Goal: Communication & Community: Share content

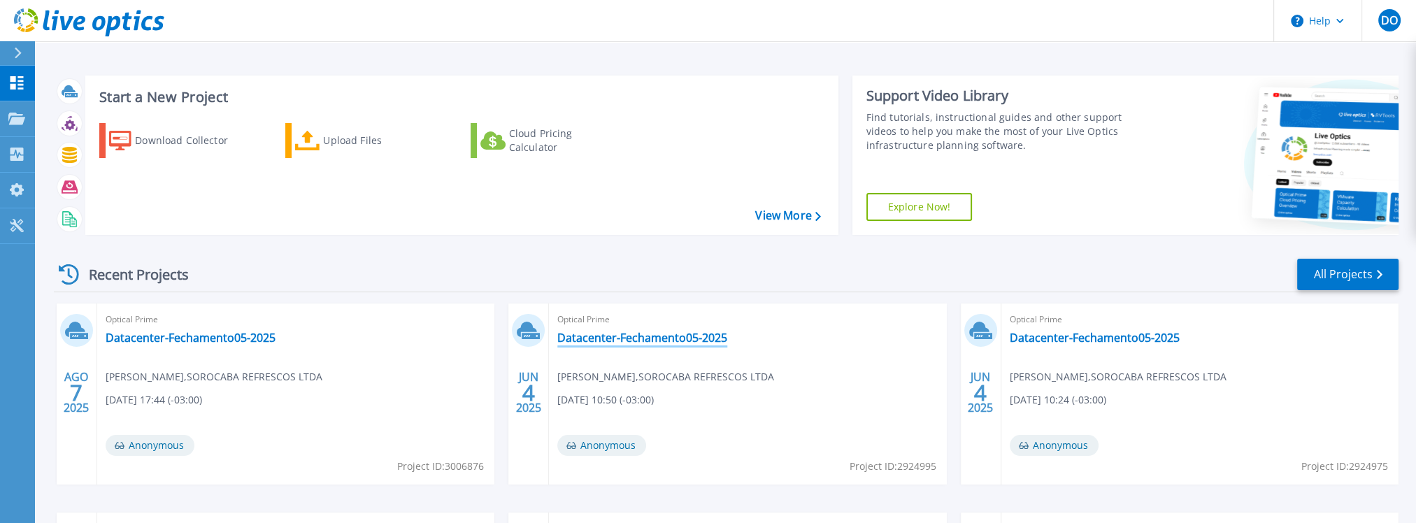
click at [618, 340] on link "Datacenter-Fechamento05-2025" at bounding box center [642, 338] width 170 height 14
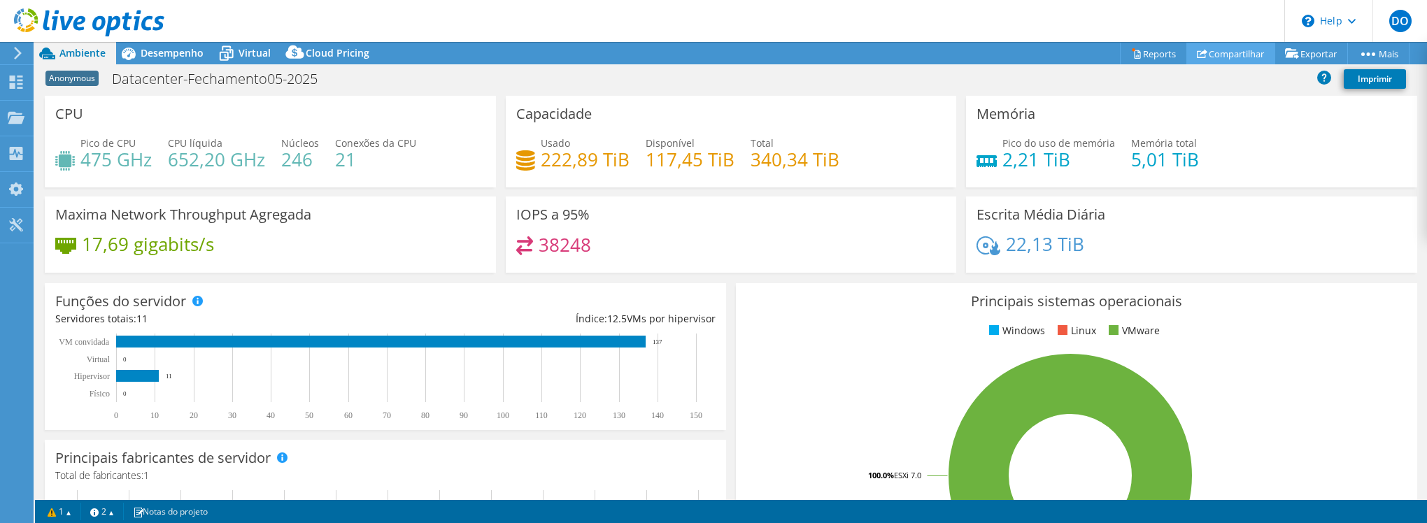
click at [1233, 49] on link "Compartilhar" at bounding box center [1230, 54] width 89 height 22
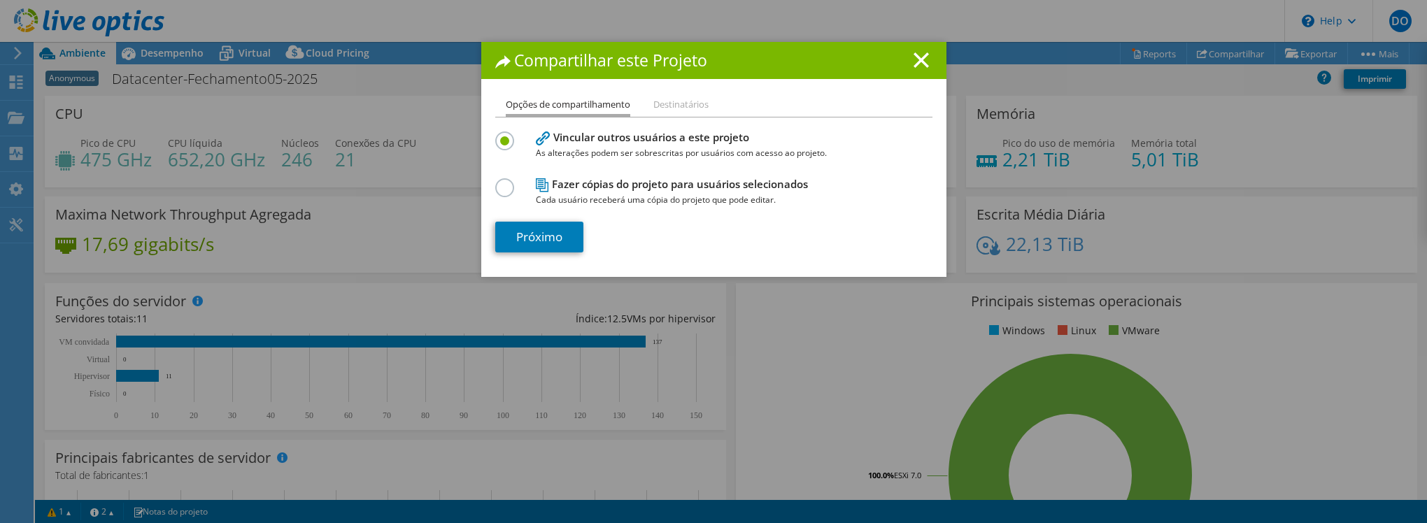
click at [501, 182] on label at bounding box center [507, 179] width 24 height 3
click at [0, 0] on input "radio" at bounding box center [0, 0] width 0 height 0
click at [556, 241] on link "Próximo" at bounding box center [539, 237] width 88 height 31
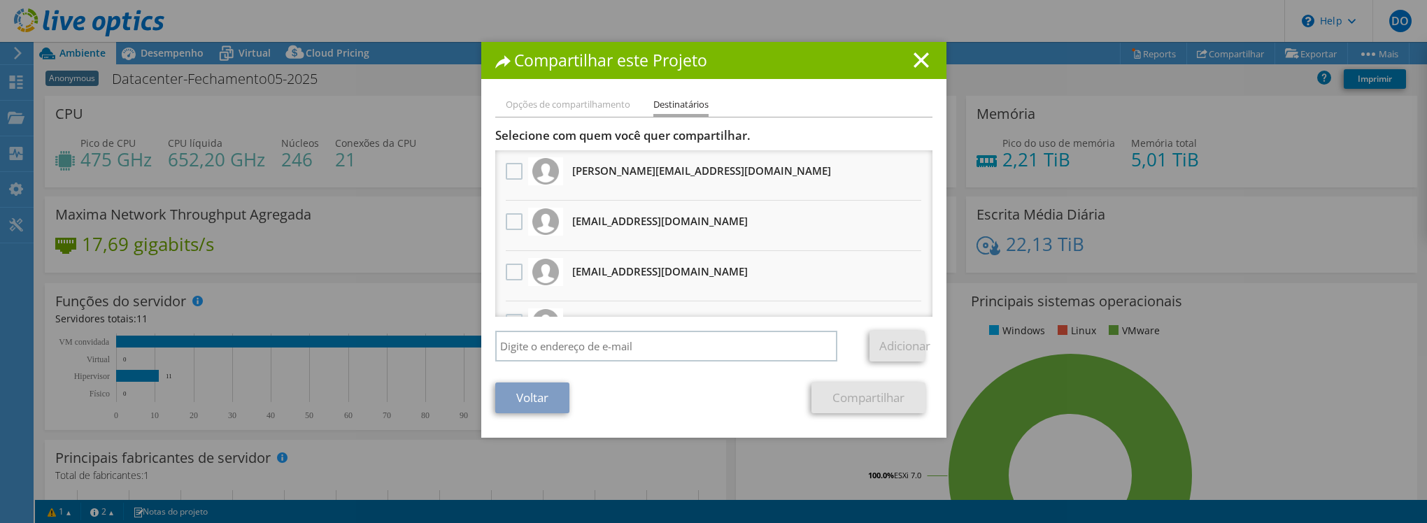
click at [565, 104] on li "Opções de compartilhamento" at bounding box center [568, 105] width 124 height 17
click at [518, 393] on link "Voltar" at bounding box center [532, 398] width 74 height 31
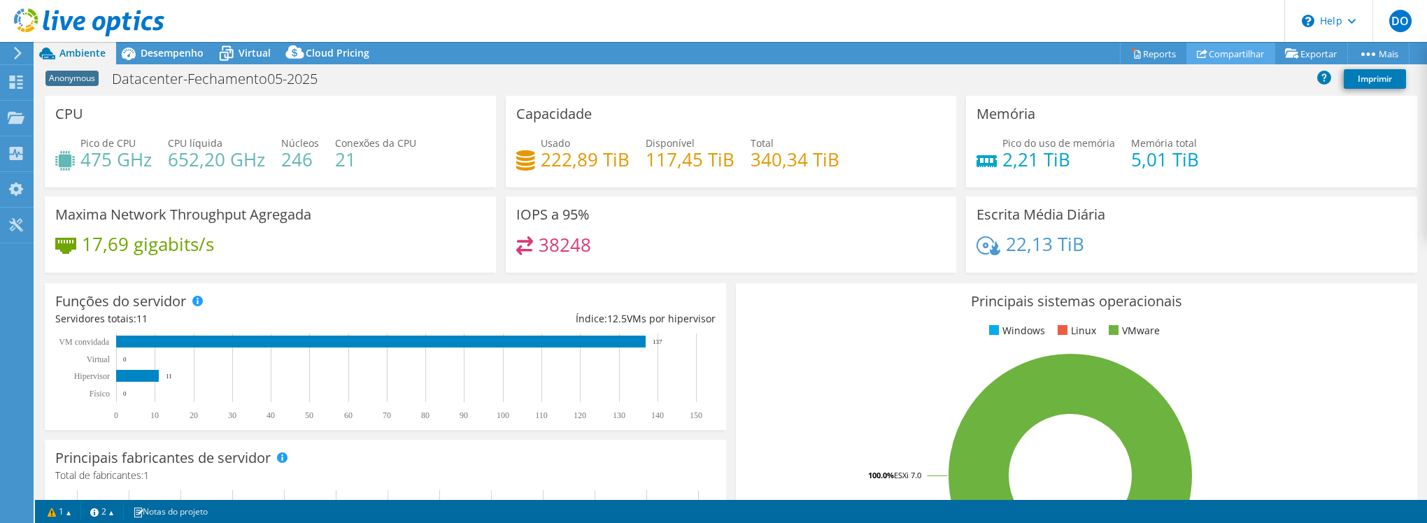
click at [1228, 49] on link "Compartilhar" at bounding box center [1230, 54] width 89 height 22
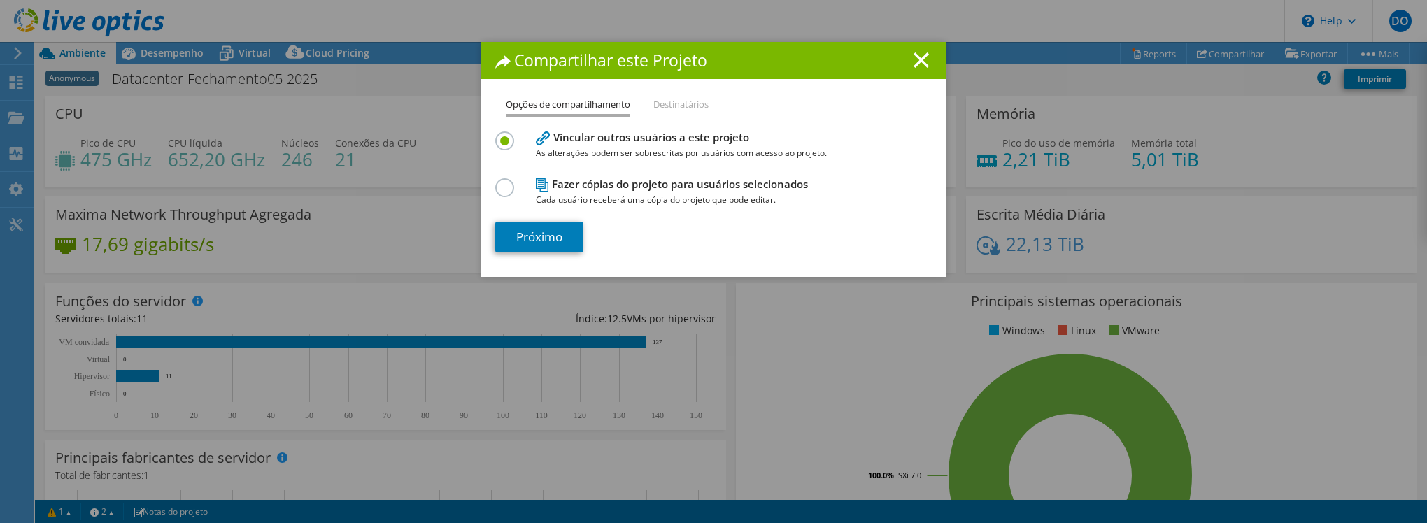
click at [601, 144] on h4 "Vincular outros usuários a este projeto As alterações podem ser sobrescritas po…" at bounding box center [711, 144] width 350 height 31
click at [518, 190] on div "Fazer cópias do projeto para usuários selecionados Cada usuário receberá uma có…" at bounding box center [713, 191] width 437 height 33
click at [571, 192] on span "Cada usuário receberá uma cópia do projeto que pode editar." at bounding box center [711, 199] width 350 height 15
click at [504, 182] on label at bounding box center [507, 179] width 24 height 3
click at [0, 0] on input "radio" at bounding box center [0, 0] width 0 height 0
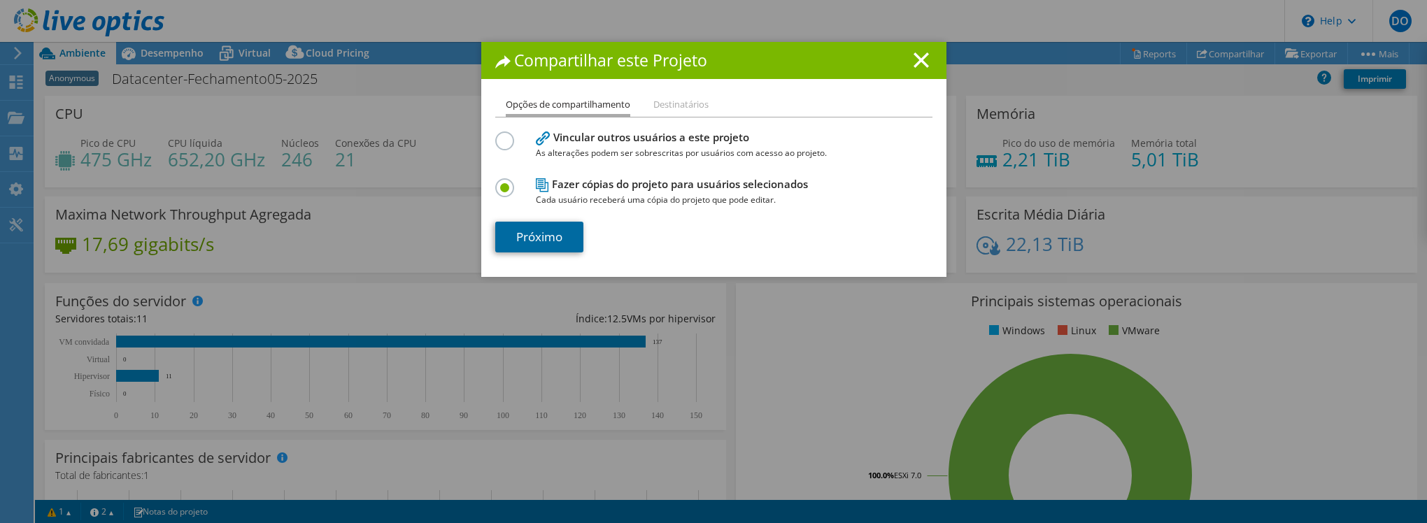
click at [531, 234] on link "Próximo" at bounding box center [539, 237] width 88 height 31
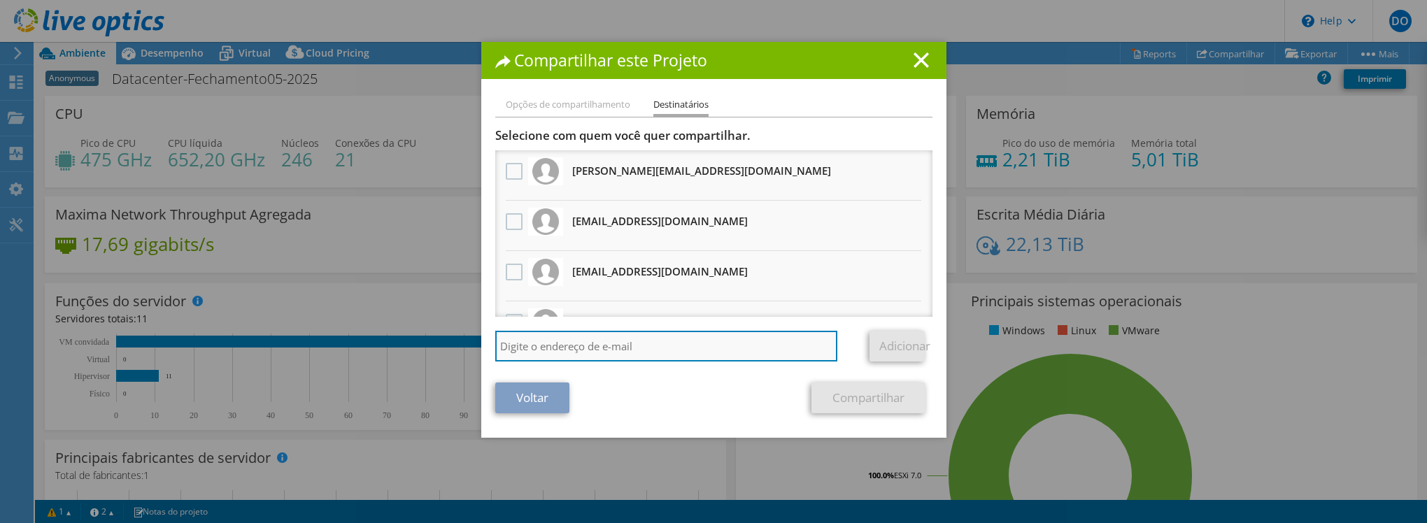
click at [564, 347] on input "search" at bounding box center [666, 346] width 343 height 31
paste input "[EMAIL_ADDRESS][DOMAIN_NAME]"
type input "[EMAIL_ADDRESS][DOMAIN_NAME]"
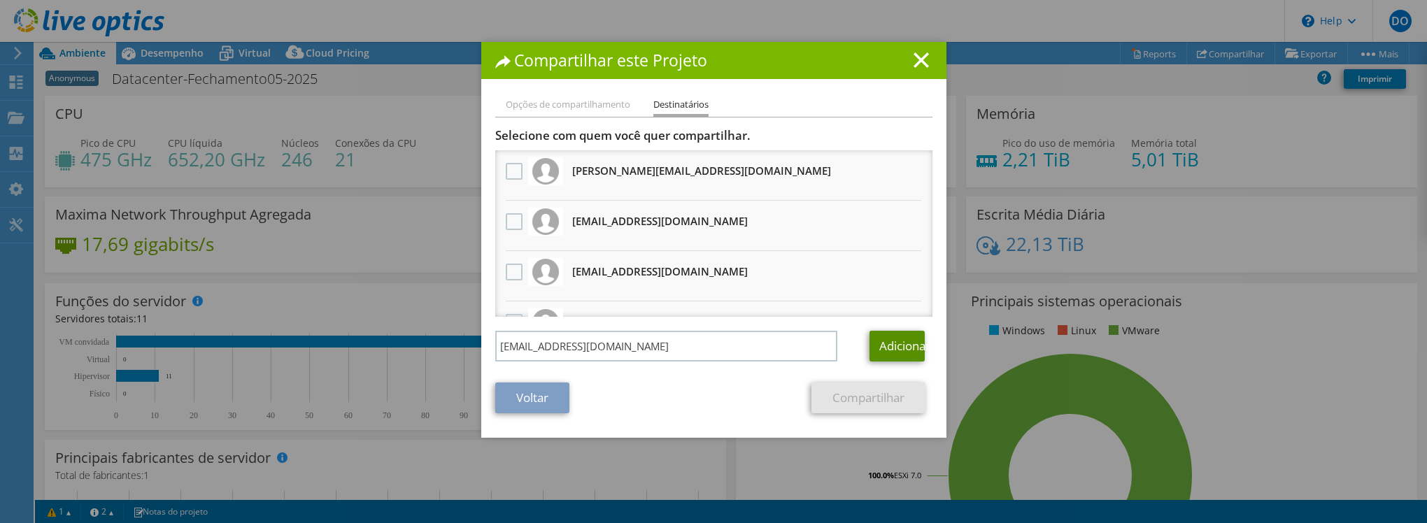
click at [892, 348] on link "Adicionar" at bounding box center [896, 346] width 55 height 31
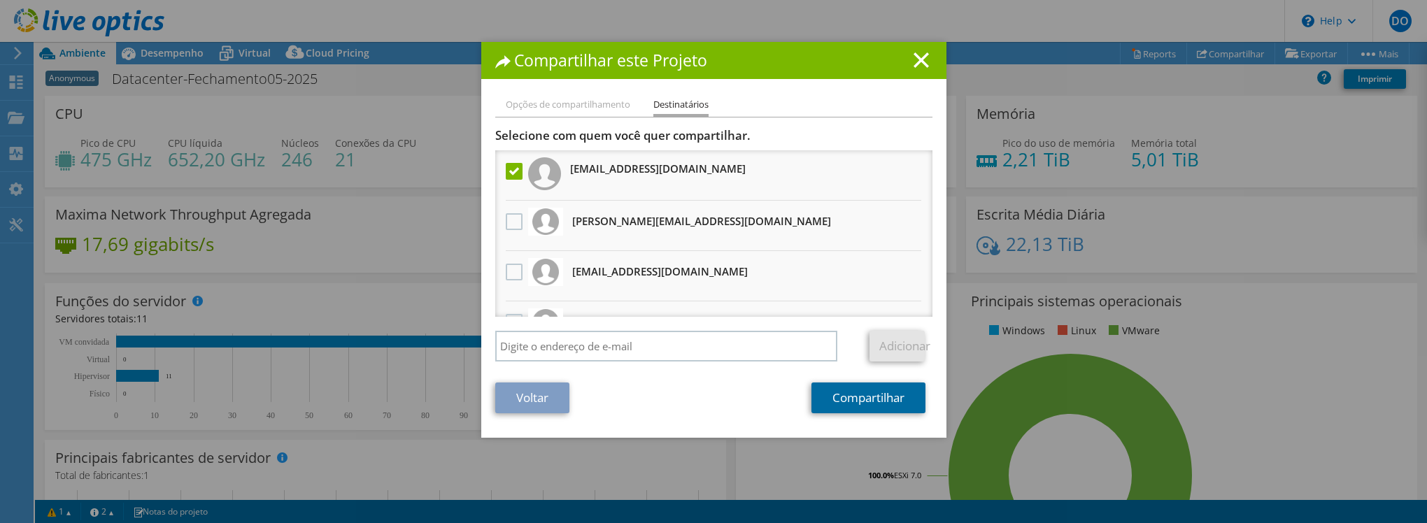
click at [858, 397] on link "Compartilhar" at bounding box center [868, 398] width 114 height 31
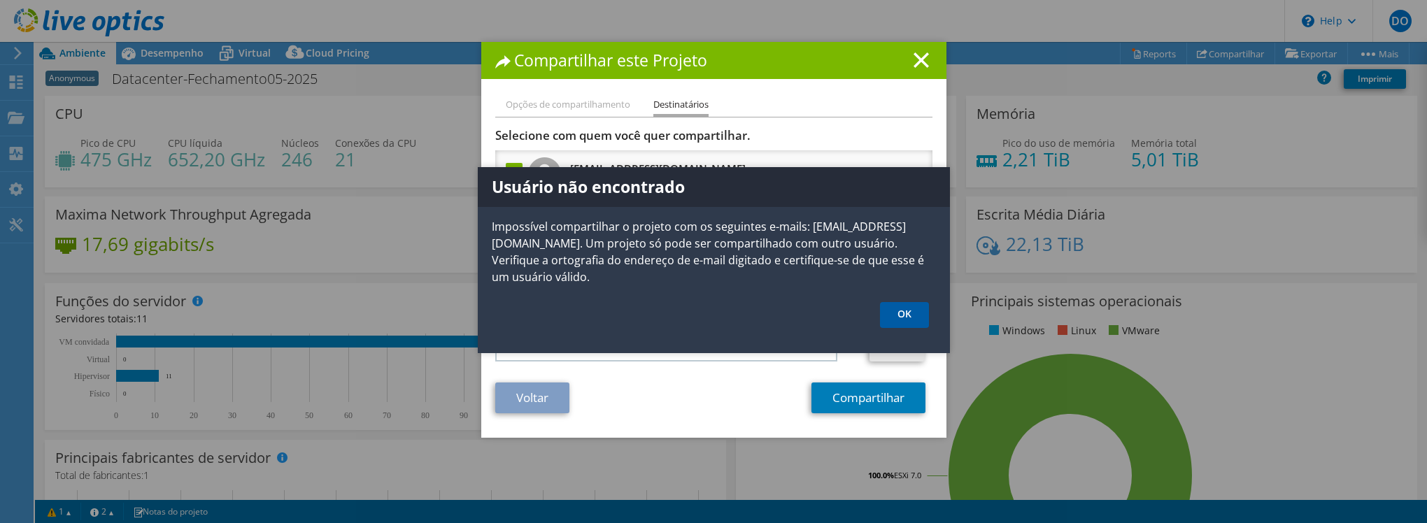
click at [911, 310] on link "OK" at bounding box center [904, 315] width 49 height 26
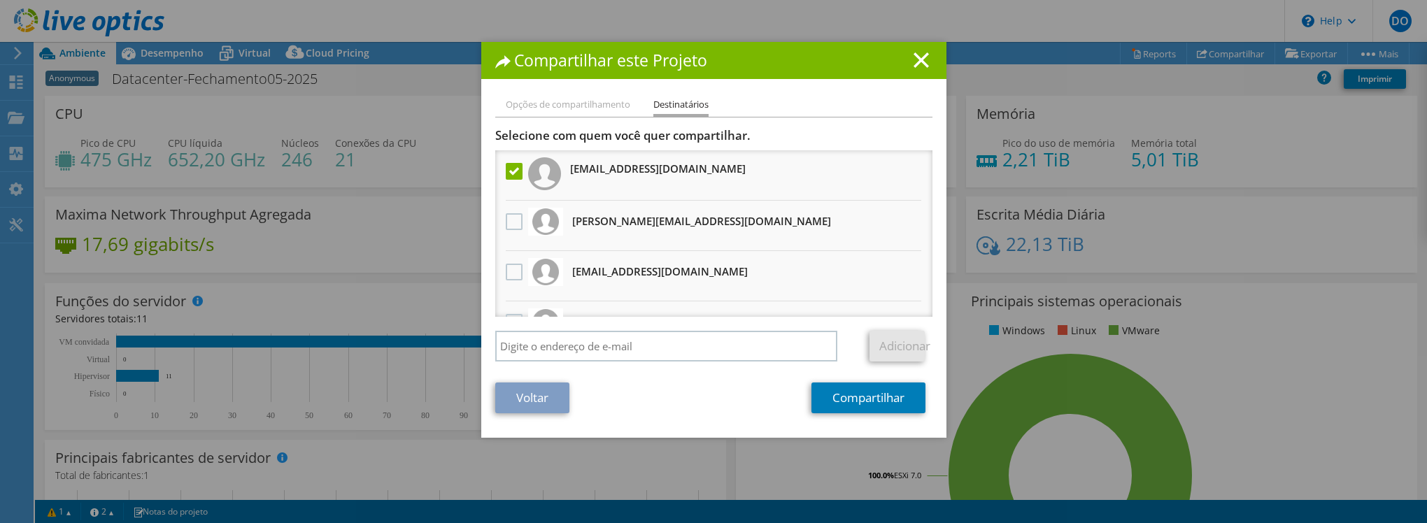
click at [506, 168] on label at bounding box center [516, 171] width 20 height 17
click at [0, 0] on input "checkbox" at bounding box center [0, 0] width 0 height 0
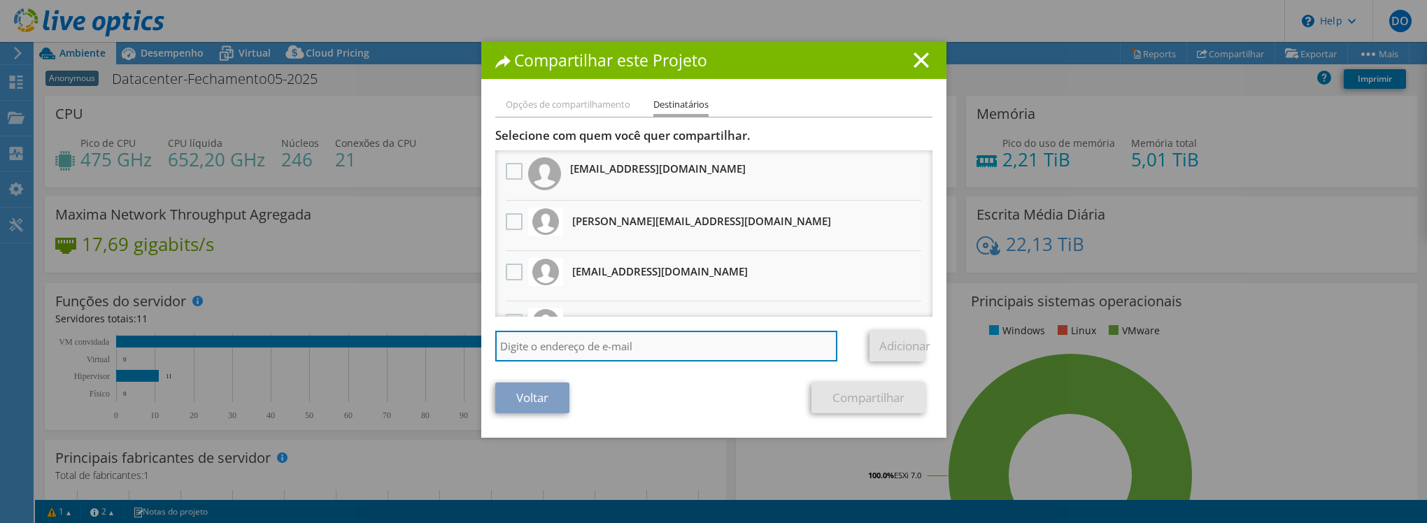
click at [590, 357] on input "search" at bounding box center [666, 346] width 343 height 31
paste input "[PERSON_NAME][EMAIL_ADDRESS][PERSON_NAME][DOMAIN_NAME]"
type input "[PERSON_NAME][EMAIL_ADDRESS][PERSON_NAME][DOMAIN_NAME]"
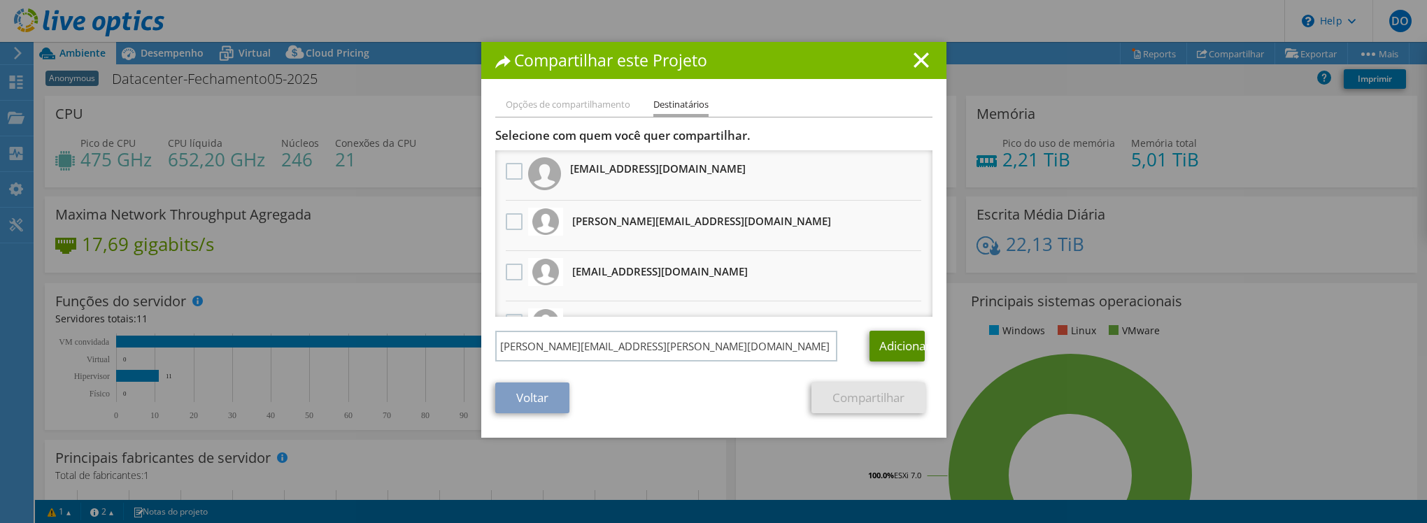
click at [884, 338] on link "Adicionar" at bounding box center [896, 346] width 55 height 31
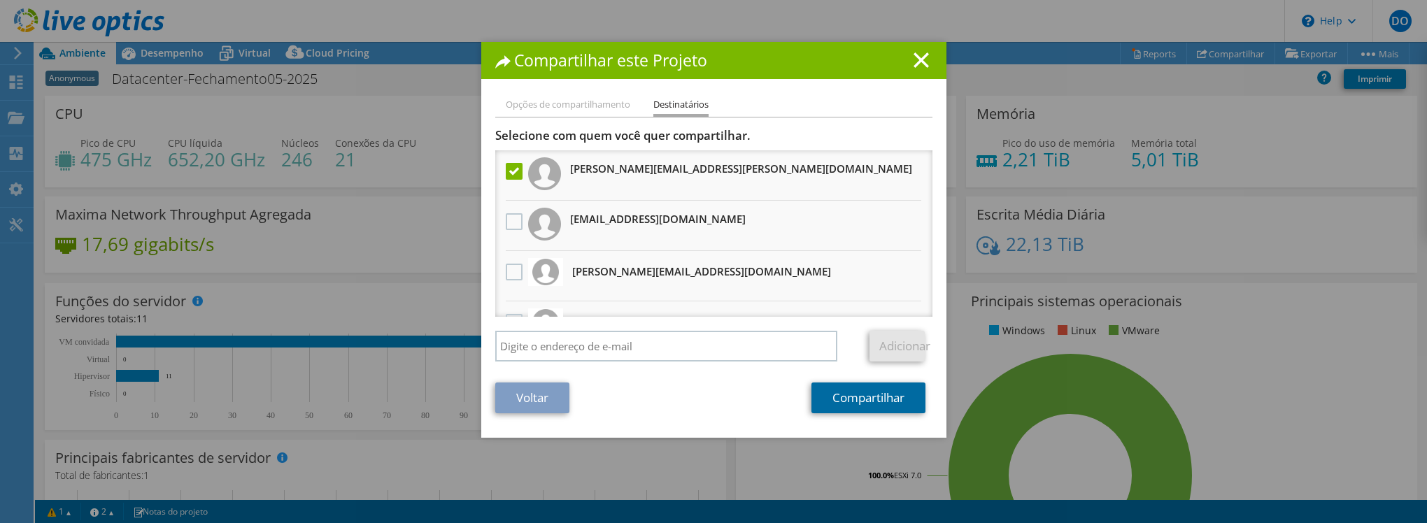
click at [825, 394] on link "Compartilhar" at bounding box center [868, 398] width 114 height 31
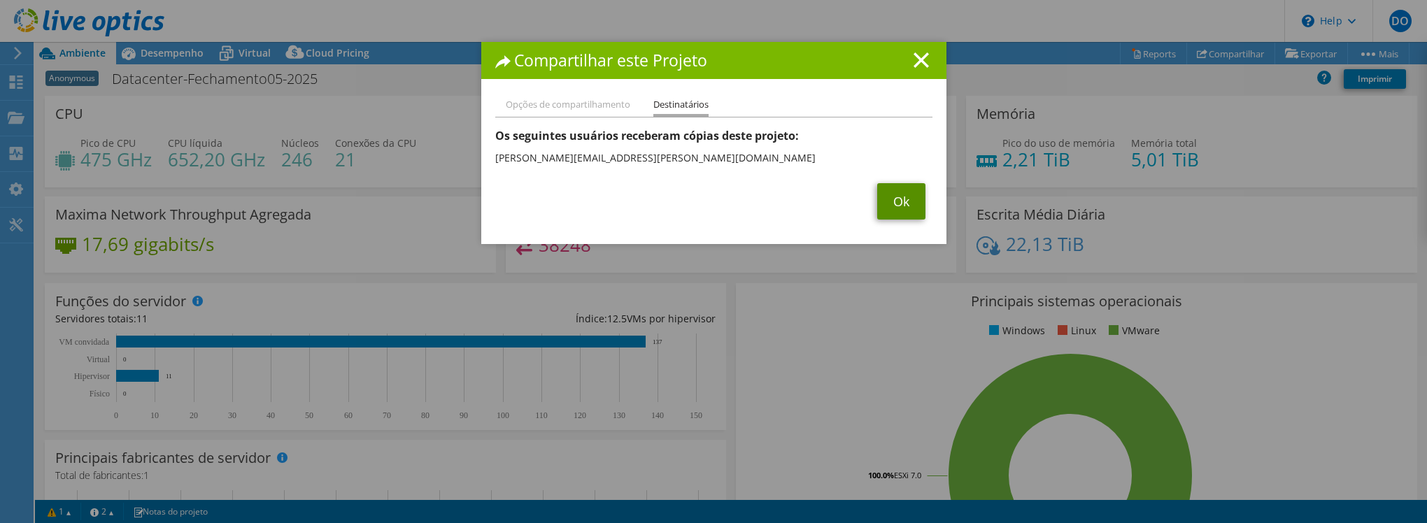
click at [877, 205] on link "Ok" at bounding box center [901, 201] width 48 height 36
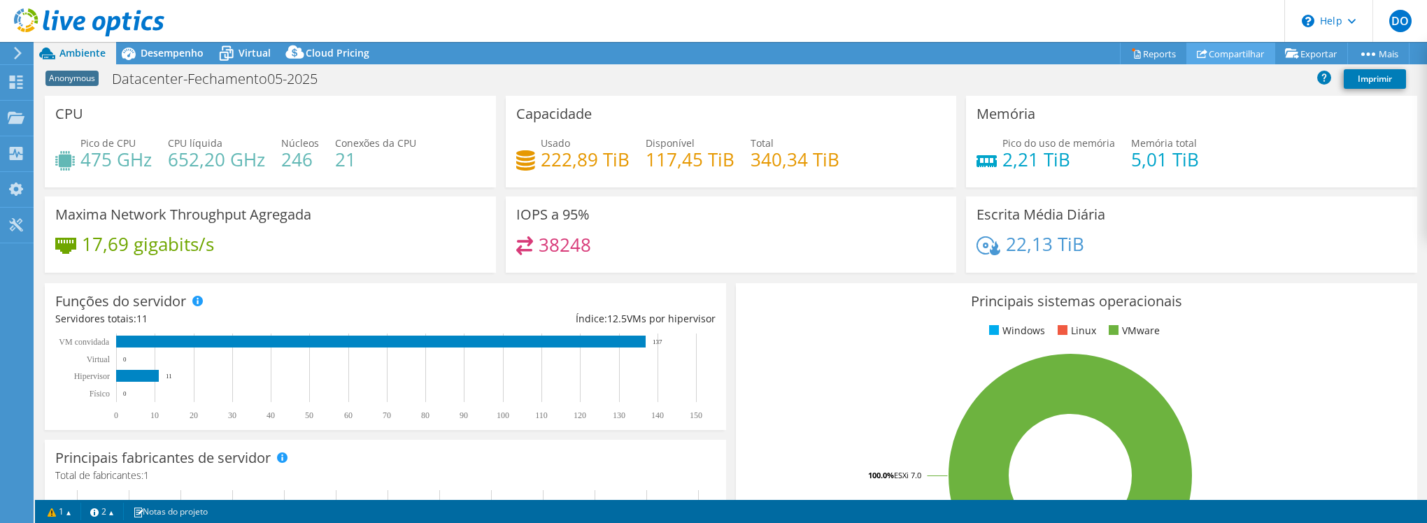
click at [1241, 56] on link "Compartilhar" at bounding box center [1230, 54] width 89 height 22
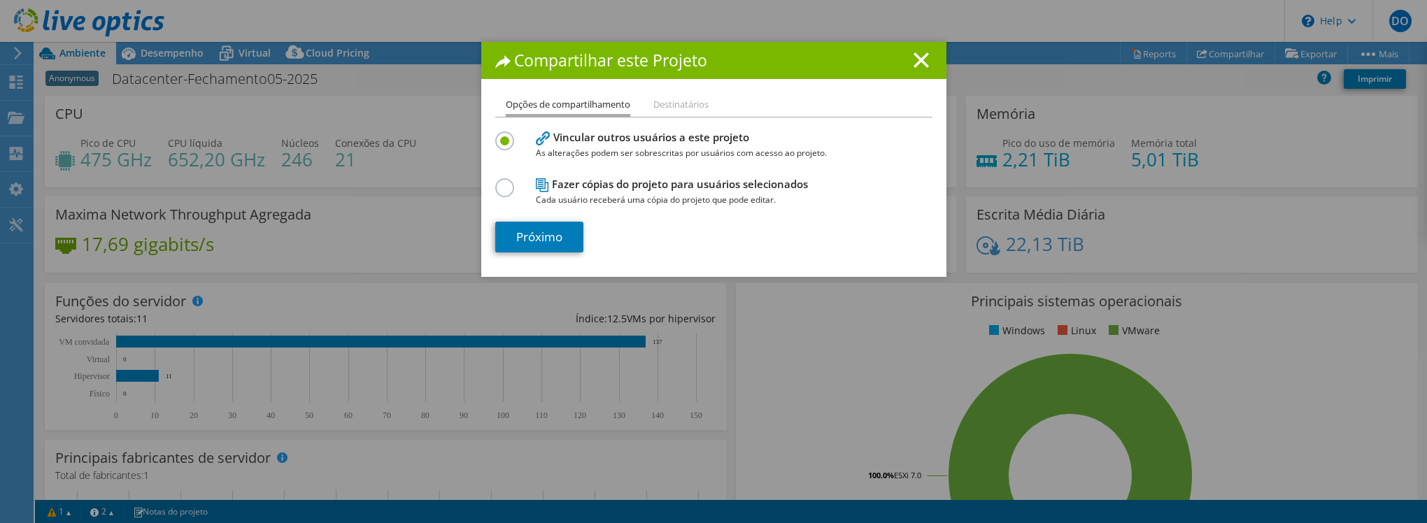
click at [579, 198] on span "Cada usuário receberá uma cópia do projeto que pode editar." at bounding box center [711, 199] width 350 height 15
drag, startPoint x: 579, startPoint y: 198, endPoint x: 498, endPoint y: 187, distance: 81.9
click at [498, 182] on label at bounding box center [507, 179] width 24 height 3
click at [0, 0] on input "radio" at bounding box center [0, 0] width 0 height 0
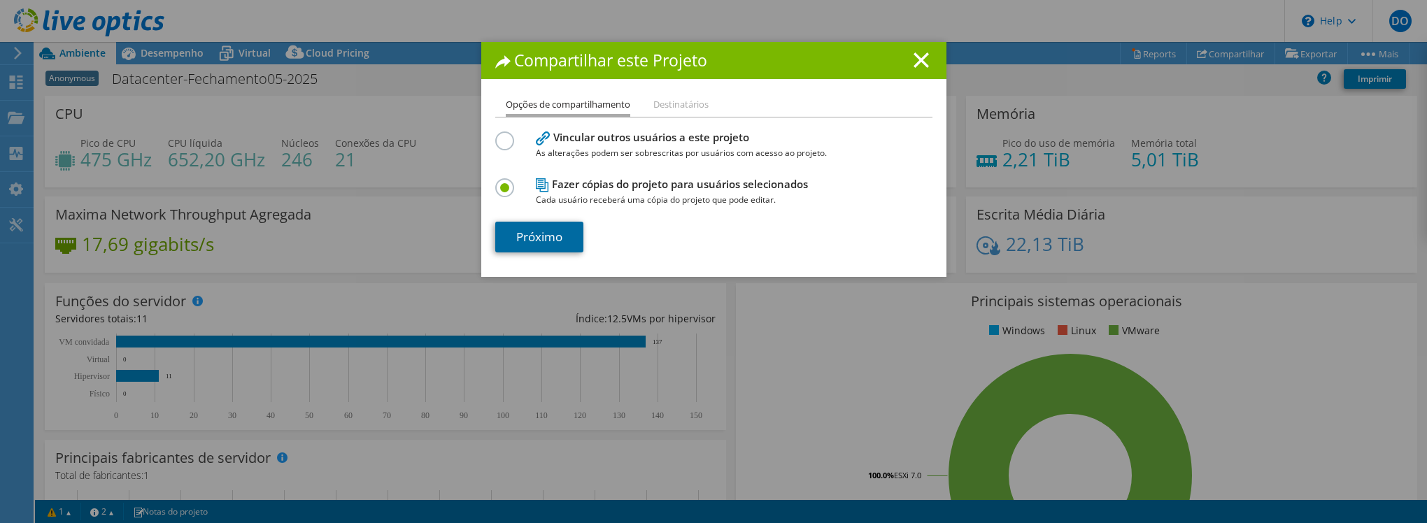
click at [530, 237] on link "Próximo" at bounding box center [539, 237] width 88 height 31
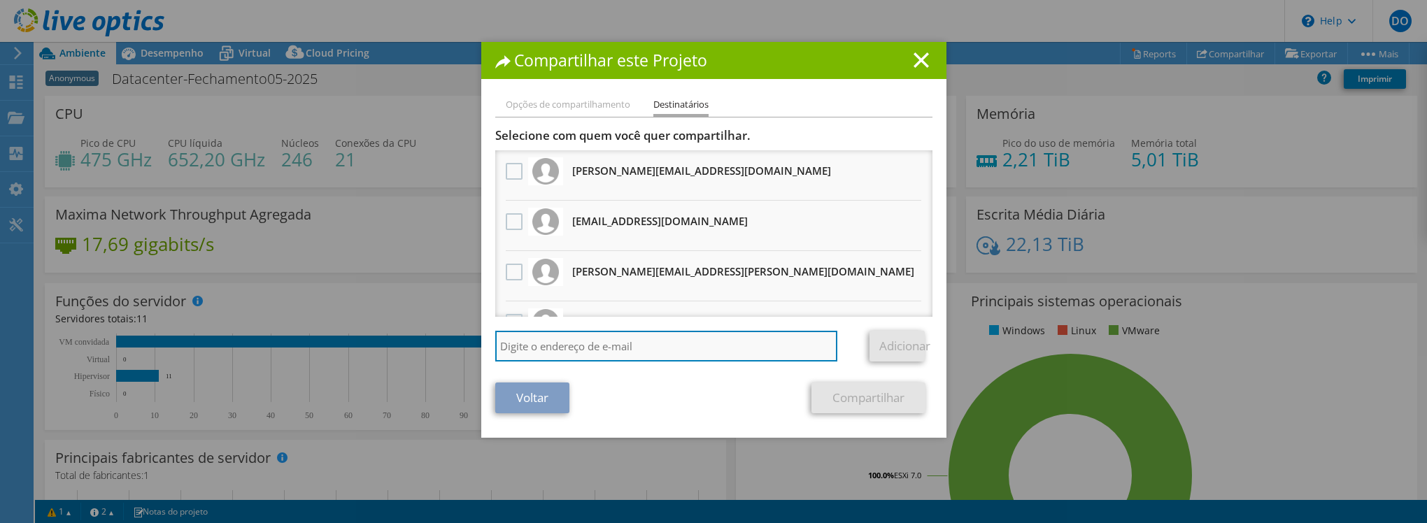
click at [578, 343] on input "search" at bounding box center [666, 346] width 343 height 31
paste input "[PERSON_NAME][EMAIL_ADDRESS][DOMAIN_NAME]"
type input "[PERSON_NAME][EMAIL_ADDRESS][DOMAIN_NAME]"
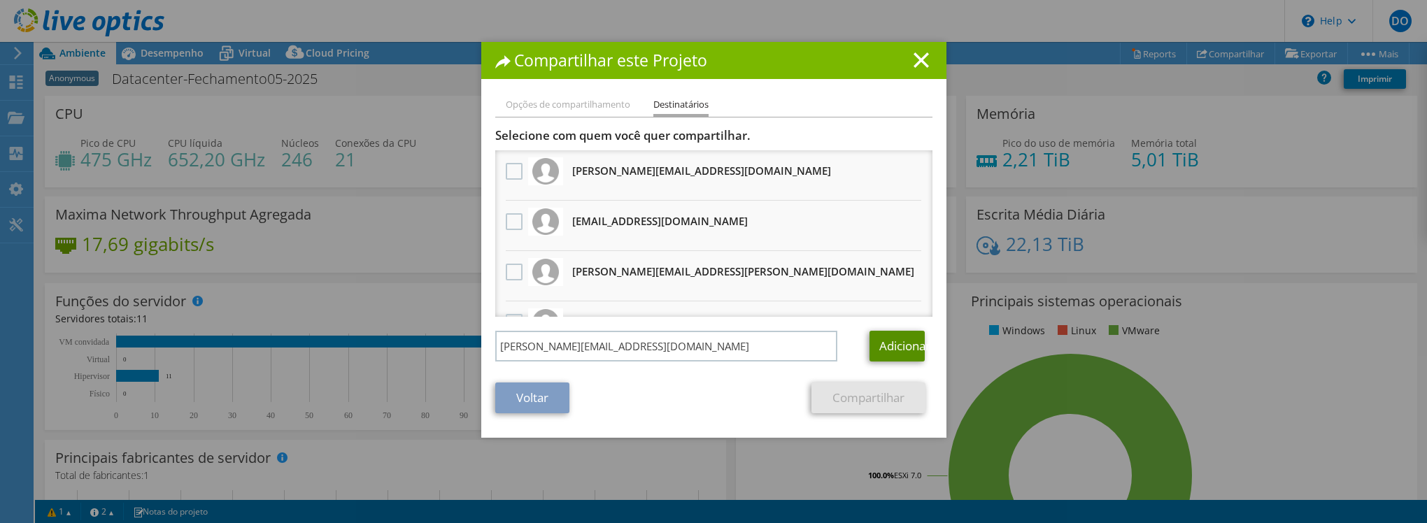
click at [907, 347] on link "Adicionar" at bounding box center [896, 346] width 55 height 31
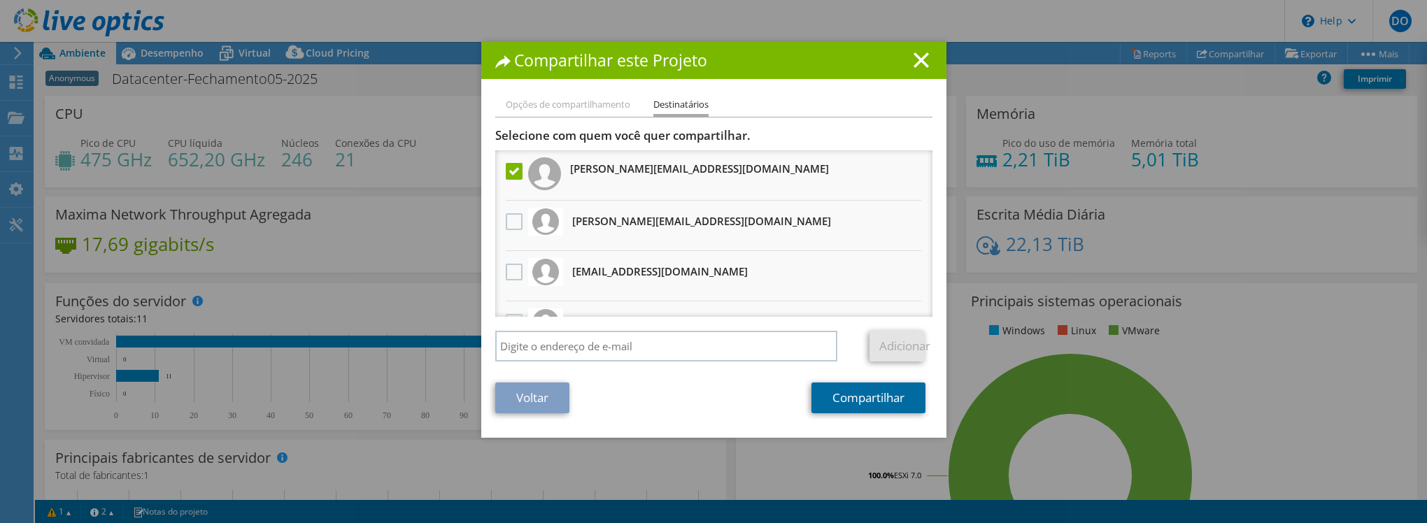
click at [860, 404] on link "Compartilhar" at bounding box center [868, 398] width 114 height 31
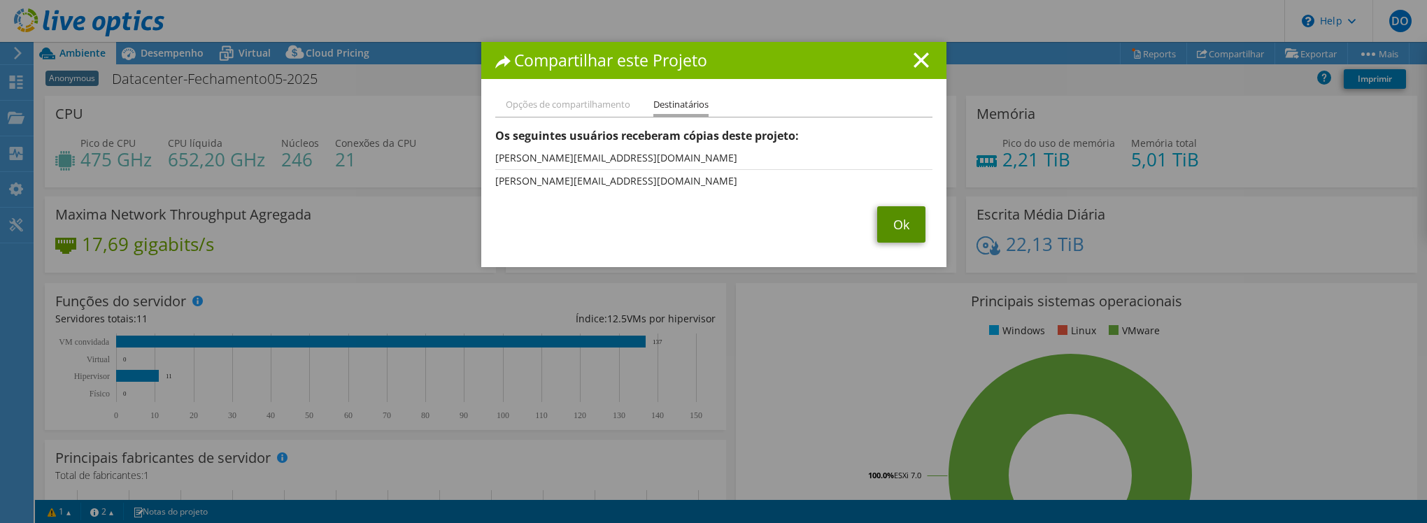
click at [888, 226] on link "Ok" at bounding box center [901, 224] width 48 height 36
